Goal: Information Seeking & Learning: Learn about a topic

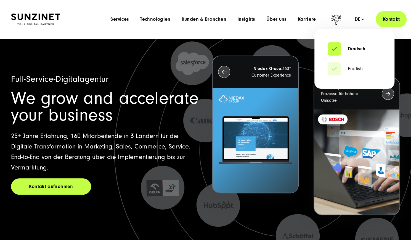
click at [362, 21] on div "de" at bounding box center [359, 20] width 10 height 6
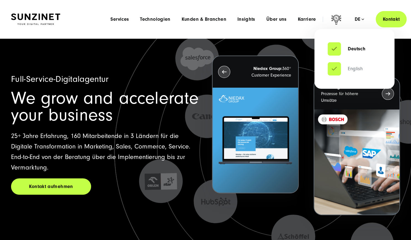
click at [355, 70] on link "English" at bounding box center [345, 69] width 35 height 6
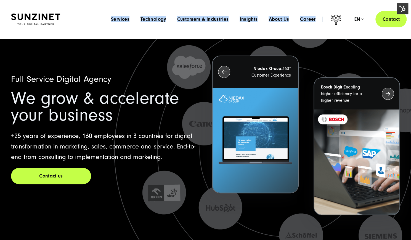
drag, startPoint x: 99, startPoint y: 17, endPoint x: 329, endPoint y: 31, distance: 230.6
click at [329, 31] on header "Smart Search AI Here you can ask a specific question about our agency and our s…" at bounding box center [205, 19] width 411 height 38
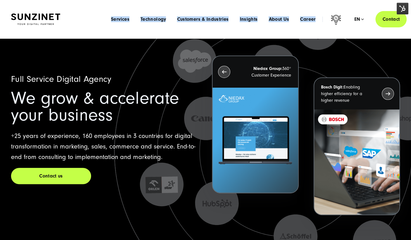
copy nav "Smart Search AI Here you can ask a specific question about our agency and our s…"
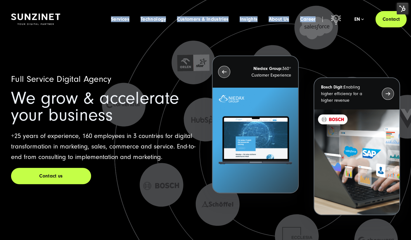
click at [147, 63] on icon at bounding box center [284, 150] width 357 height 357
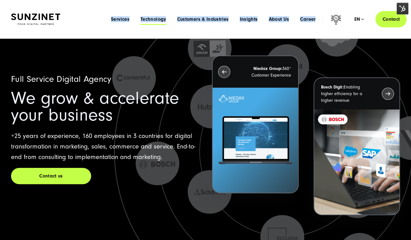
click at [148, 17] on span "Technology" at bounding box center [153, 20] width 26 height 6
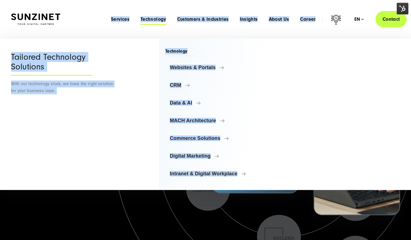
click at [150, 7] on header "Smart Search AI Here you can ask a specific question about our agency and our s…" at bounding box center [205, 19] width 411 height 38
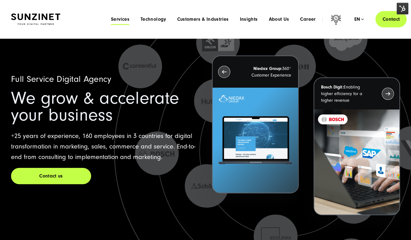
click at [118, 19] on span "Services" at bounding box center [120, 20] width 18 height 6
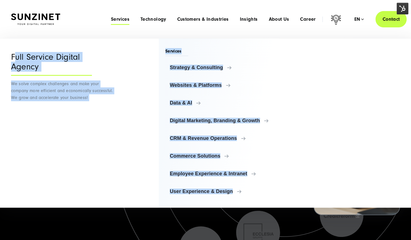
drag, startPoint x: 17, startPoint y: 44, endPoint x: 249, endPoint y: 203, distance: 281.6
click at [249, 203] on div "Menu Full Service Digital Agency We solve complex challenges and make your comp…" at bounding box center [205, 122] width 411 height 169
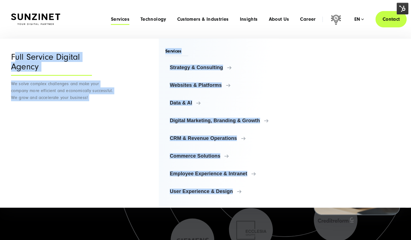
click at [209, 35] on header "Smart Search AI Here you can ask a specific question about our agency and our s…" at bounding box center [205, 19] width 411 height 38
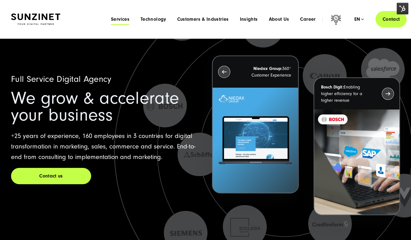
click at [121, 22] on span "Services" at bounding box center [120, 20] width 18 height 6
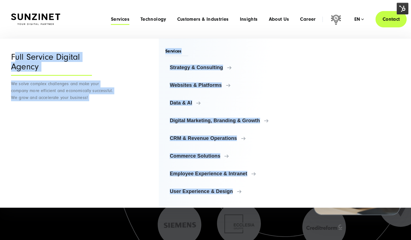
click at [115, 126] on div "Menu Full Service Digital Agency We solve complex challenges and make your comp…" at bounding box center [205, 122] width 411 height 169
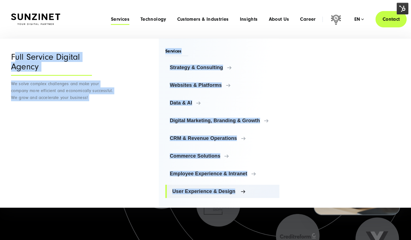
drag, startPoint x: 13, startPoint y: 39, endPoint x: 242, endPoint y: 192, distance: 275.7
click at [242, 192] on div "Menu Full Service Digital Agency We solve complex challenges and make your comp…" at bounding box center [205, 122] width 411 height 169
copy div "ull Service Digital Agency We solve complex challenges and make your company mo…"
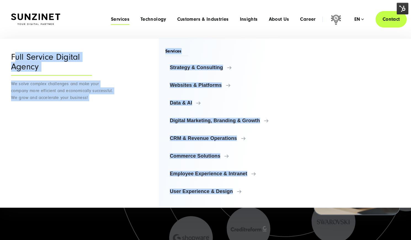
click at [187, 30] on header "Smart Search AI Here you can ask a specific question about our agency and our s…" at bounding box center [205, 19] width 411 height 38
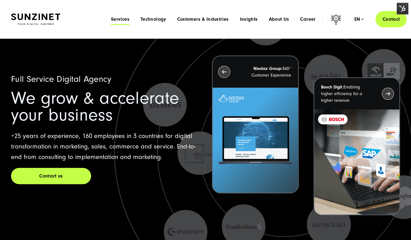
click at [116, 19] on span "Services" at bounding box center [120, 20] width 18 height 6
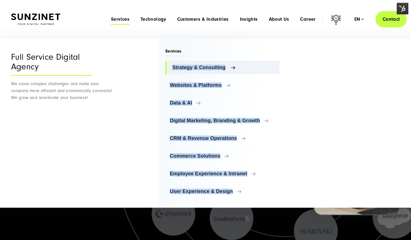
drag, startPoint x: 246, startPoint y: 202, endPoint x: 169, endPoint y: 69, distance: 153.5
click at [169, 69] on div "Services Strategy & Consulting Strategy & Consulting Strategy & Consulting Over…" at bounding box center [219, 122] width 121 height 169
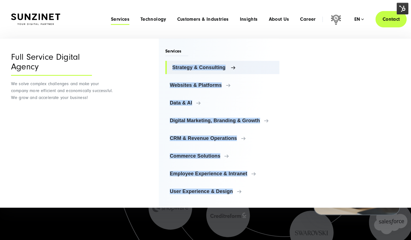
copy ul "Strategy & Consulting Strategy & Consulting Strategy & Consulting Overview AI C…"
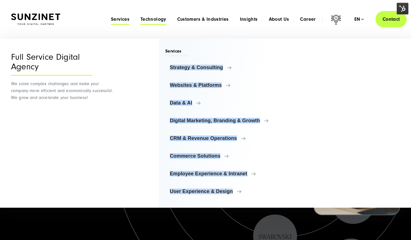
click at [151, 20] on span "Technology" at bounding box center [153, 20] width 26 height 6
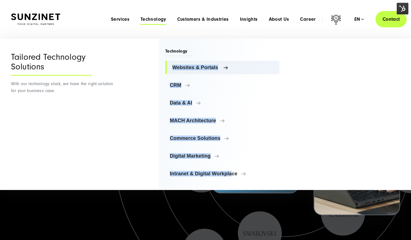
drag, startPoint x: 232, startPoint y: 185, endPoint x: 170, endPoint y: 65, distance: 134.9
click at [170, 65] on div "Technology Websites & Portals Websites & Portals TYPO3 Storyblok CRM" at bounding box center [219, 113] width 121 height 151
copy ul "Websites & Portals Websites & Portals TYPO3 Storyblok Contentful HubSpot CMS Di…"
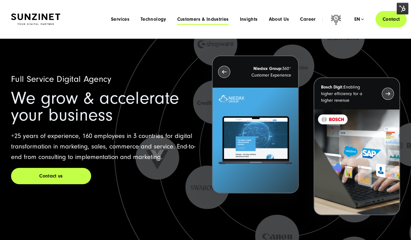
click at [203, 20] on span "Customers & Industries" at bounding box center [203, 20] width 52 height 6
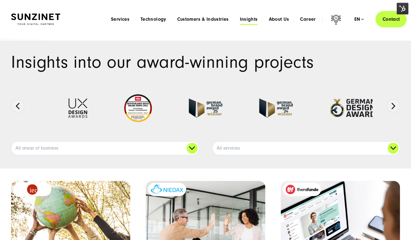
click at [248, 21] on span "Insights" at bounding box center [249, 20] width 18 height 6
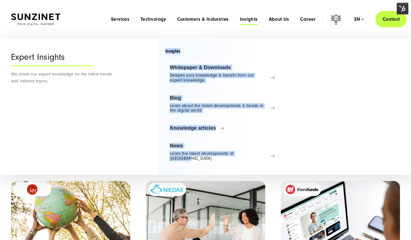
drag, startPoint x: 278, startPoint y: 164, endPoint x: 162, endPoint y: 52, distance: 161.0
click at [162, 52] on div "Insights Whitepaper & Downloads Deepen your knowledge & benefit from our expert…" at bounding box center [219, 106] width 121 height 136
copy div "Insights Whitepaper & Downloads Deepen your knowledge & benefit from our expert…"
click at [243, 33] on header "Smart Search AI Here you can ask a specific question about our agency and our s…" at bounding box center [205, 19] width 411 height 38
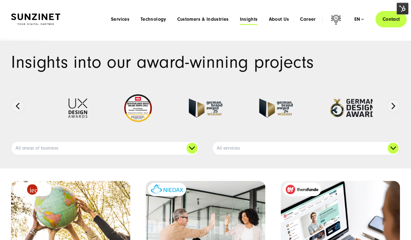
click at [252, 20] on span "Insights" at bounding box center [249, 20] width 18 height 6
click at [275, 19] on span "About Us" at bounding box center [279, 20] width 20 height 6
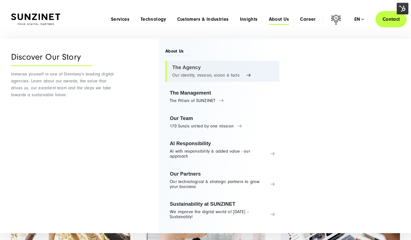
drag, startPoint x: 300, startPoint y: 224, endPoint x: 168, endPoint y: 71, distance: 202.8
click at [168, 71] on div "About Us The Agency Our identity, mission, vision & facts The Management The Pi…" at bounding box center [279, 135] width 241 height 194
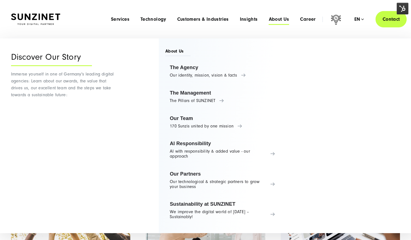
copy ul "The Agency Our identity, mission, vision & facts The Management The Pillars of …"
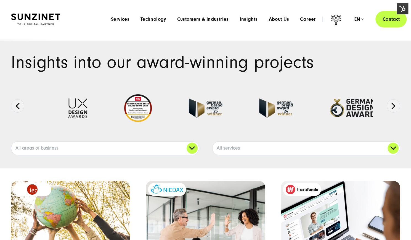
click at [226, 31] on header "Smart Search AI Here you can ask a specific question about our agency and our s…" at bounding box center [205, 19] width 411 height 38
click at [280, 21] on span "About Us" at bounding box center [279, 20] width 20 height 6
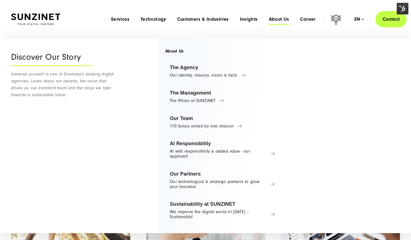
click at [258, 44] on div "About Us The Agency Our identity, mission, vision & facts The Management The Pi…" at bounding box center [219, 135] width 121 height 194
click at [305, 21] on span "Career" at bounding box center [307, 20] width 15 height 6
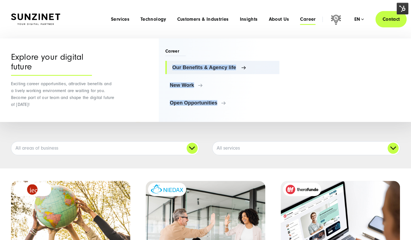
drag, startPoint x: 228, startPoint y: 116, endPoint x: 170, endPoint y: 68, distance: 75.5
click at [170, 68] on div "Career Our Benefits & Agency life New Work Open Opportunities" at bounding box center [219, 79] width 121 height 83
copy ul "Our Benefits & Agency life New Work Open Opportunities"
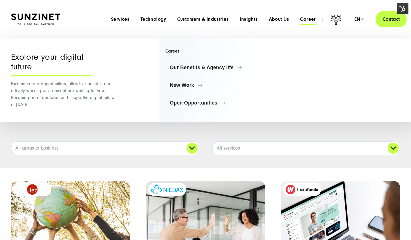
click at [172, 1] on header "Smart Search AI Here you can ask a specific question about our agency and our s…" at bounding box center [205, 19] width 411 height 38
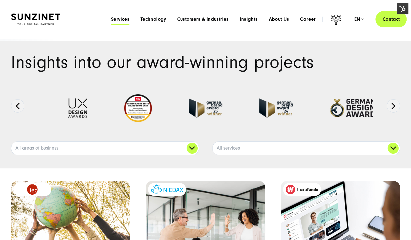
click at [119, 19] on span "Services" at bounding box center [120, 20] width 18 height 6
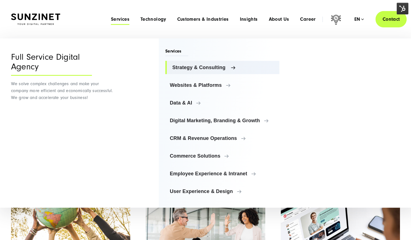
click at [207, 68] on span "Strategy & Consulting" at bounding box center [223, 68] width 103 height 6
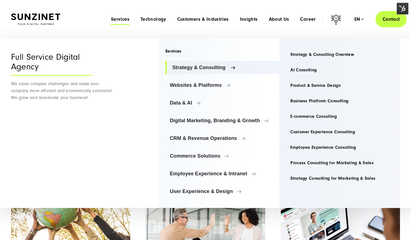
click at [207, 68] on span "Strategy & Consulting" at bounding box center [223, 68] width 103 height 6
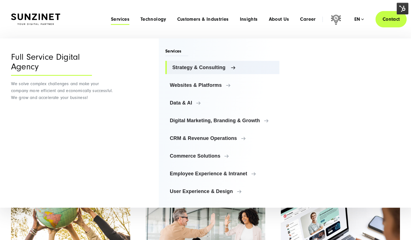
click at [232, 67] on span "Strategy & Consulting" at bounding box center [223, 68] width 103 height 6
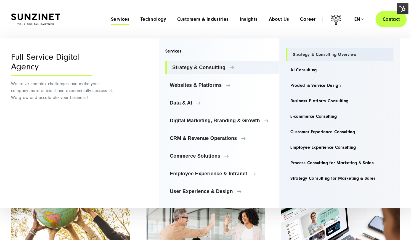
click at [347, 54] on link "Strategy & Consulting Overview" at bounding box center [339, 54] width 107 height 13
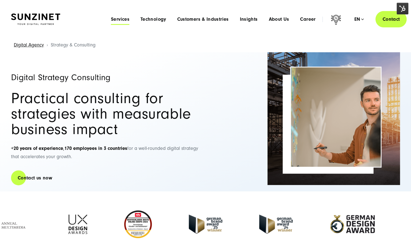
click at [123, 18] on span "Services" at bounding box center [120, 20] width 18 height 6
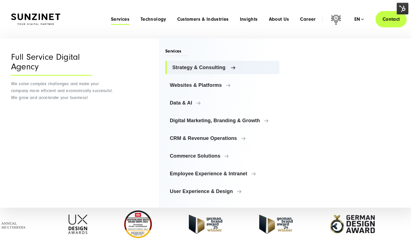
click at [222, 69] on span "Strategy & Consulting" at bounding box center [223, 68] width 103 height 6
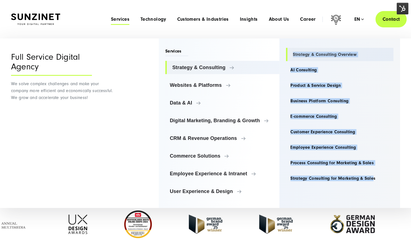
drag, startPoint x: 372, startPoint y: 190, endPoint x: 289, endPoint y: 56, distance: 157.9
click at [289, 56] on div "Strategy & Consulting Strategy & Consulting Overview AI Consulting Product & Se…" at bounding box center [339, 122] width 121 height 169
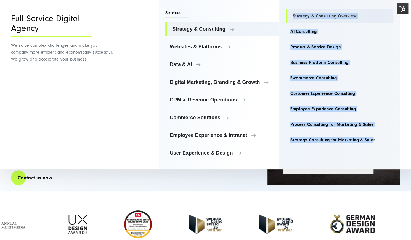
scroll to position [5, 0]
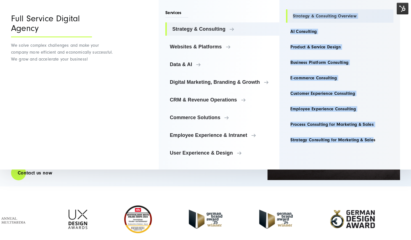
copy ul "Strategy & Consulting Overview AI Consulting Product & Service Design Business …"
click at [337, 16] on link "Strategy & Consulting Overview" at bounding box center [339, 15] width 107 height 13
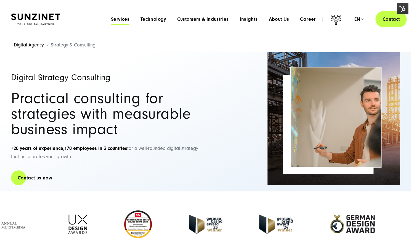
click at [118, 18] on span "Services" at bounding box center [120, 20] width 18 height 6
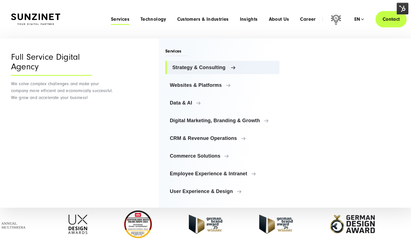
click at [209, 68] on span "Strategy & Consulting" at bounding box center [223, 68] width 103 height 6
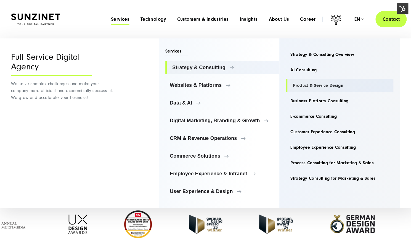
click at [298, 87] on link "Product & Service Design" at bounding box center [339, 85] width 107 height 13
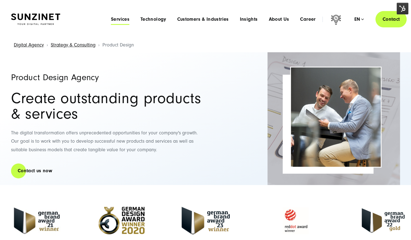
click at [123, 21] on span "Services" at bounding box center [120, 20] width 18 height 6
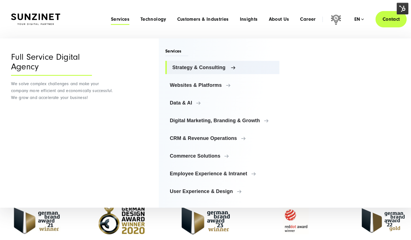
click at [230, 68] on span "Strategy & Consulting" at bounding box center [223, 68] width 103 height 6
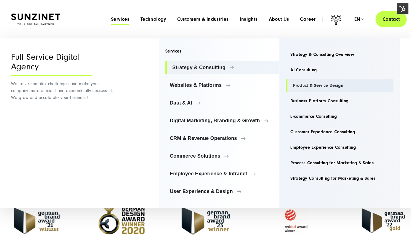
click at [312, 86] on link "Product & Service Design" at bounding box center [339, 85] width 107 height 13
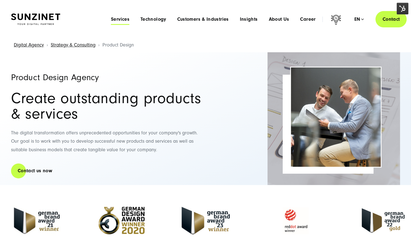
click at [121, 21] on span "Services" at bounding box center [120, 20] width 18 height 6
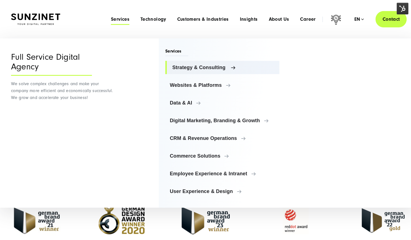
click at [216, 67] on span "Strategy & Consulting" at bounding box center [223, 68] width 103 height 6
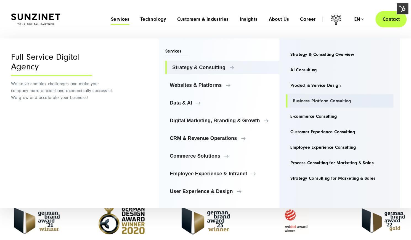
click at [309, 102] on link "Business Platform Consulting" at bounding box center [339, 100] width 107 height 13
